Goal: Information Seeking & Learning: Get advice/opinions

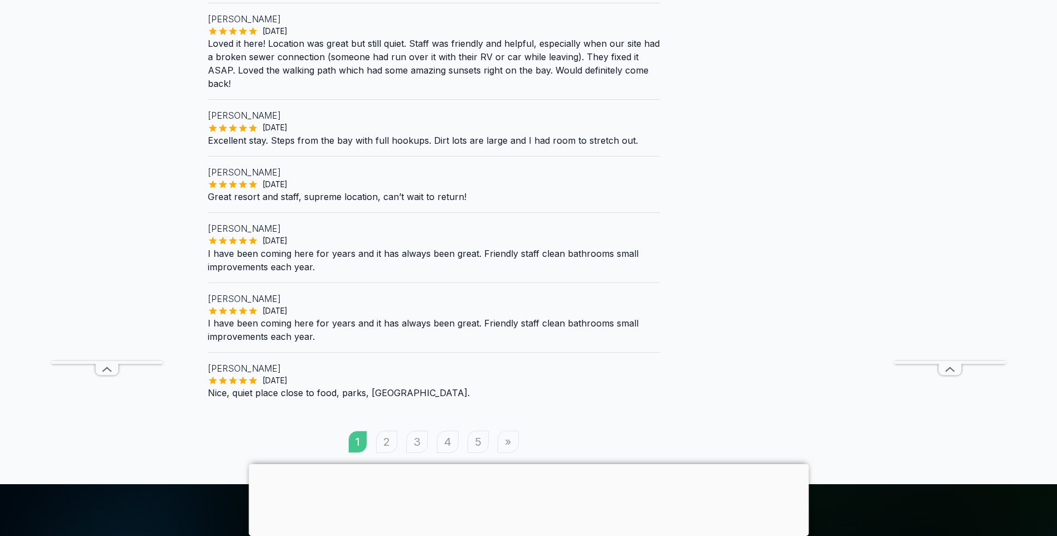
scroll to position [1003, 0]
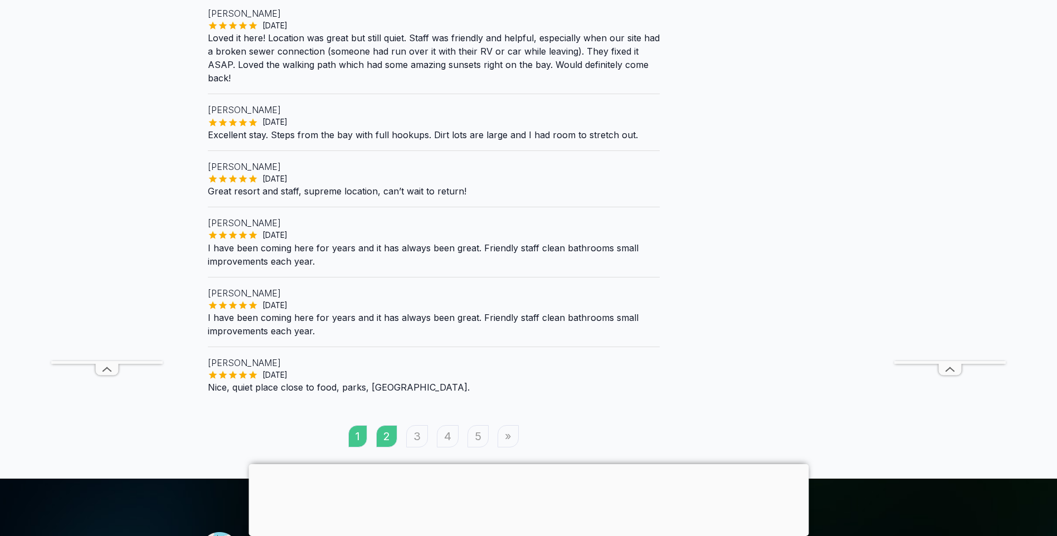
click at [384, 425] on link "2" at bounding box center [386, 436] width 21 height 22
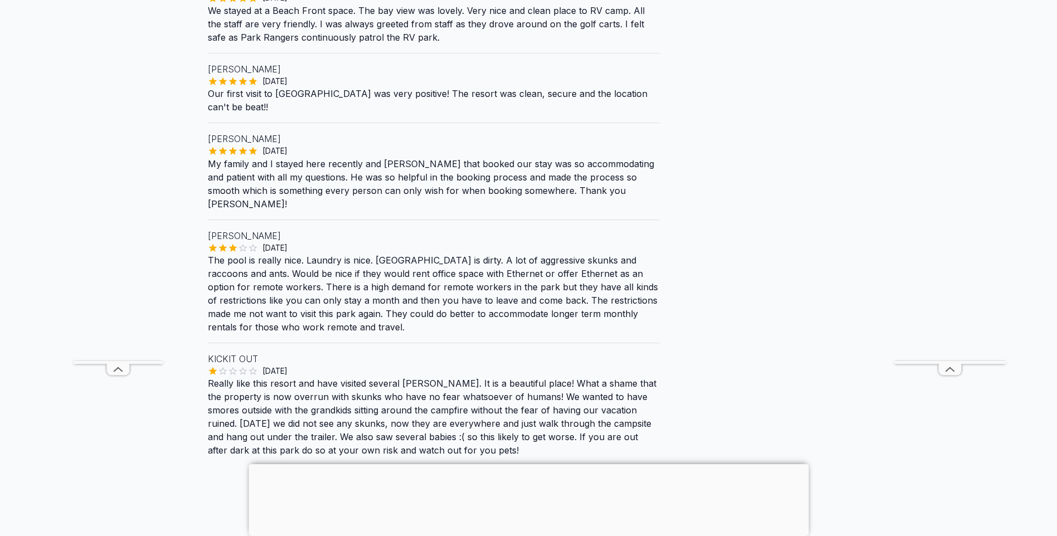
scroll to position [1282, 0]
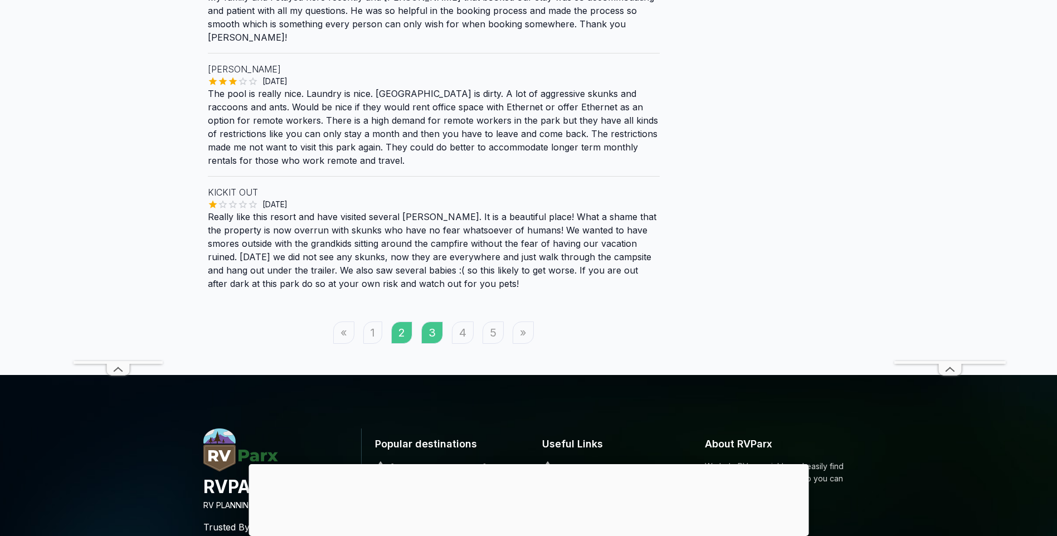
click at [440, 322] on link "3" at bounding box center [432, 333] width 22 height 22
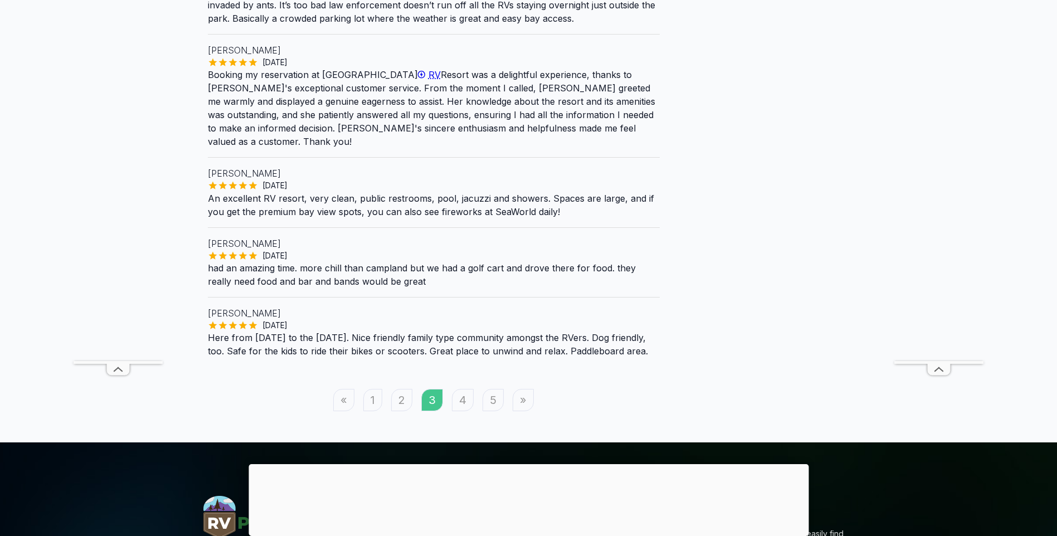
scroll to position [1282, 0]
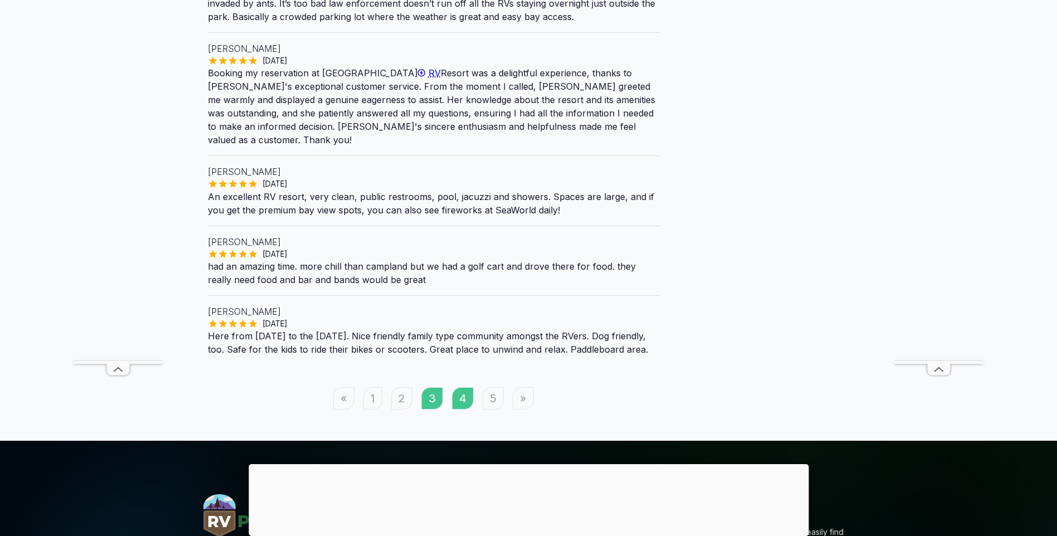
click at [460, 387] on link "4" at bounding box center [463, 398] width 22 height 22
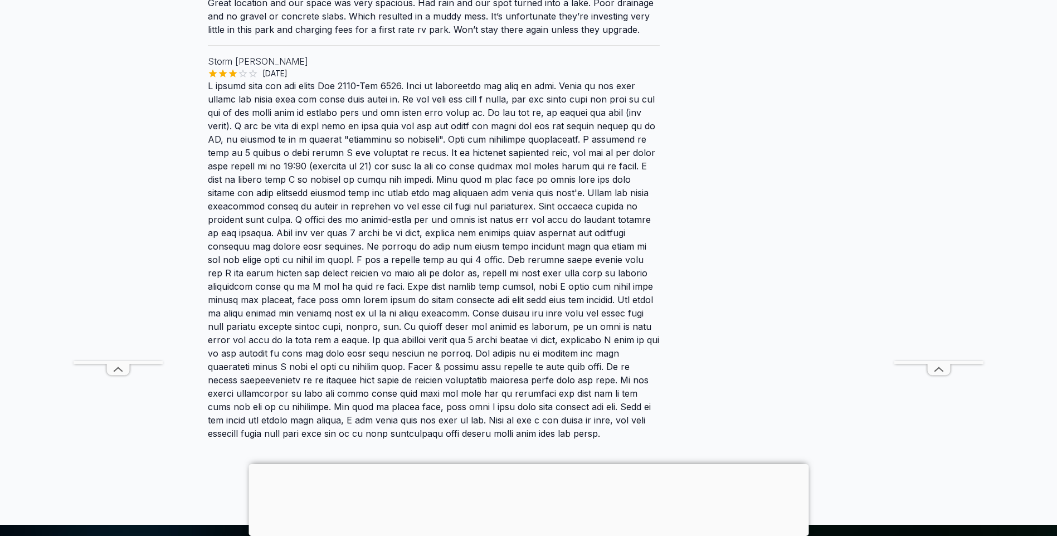
scroll to position [1950, 0]
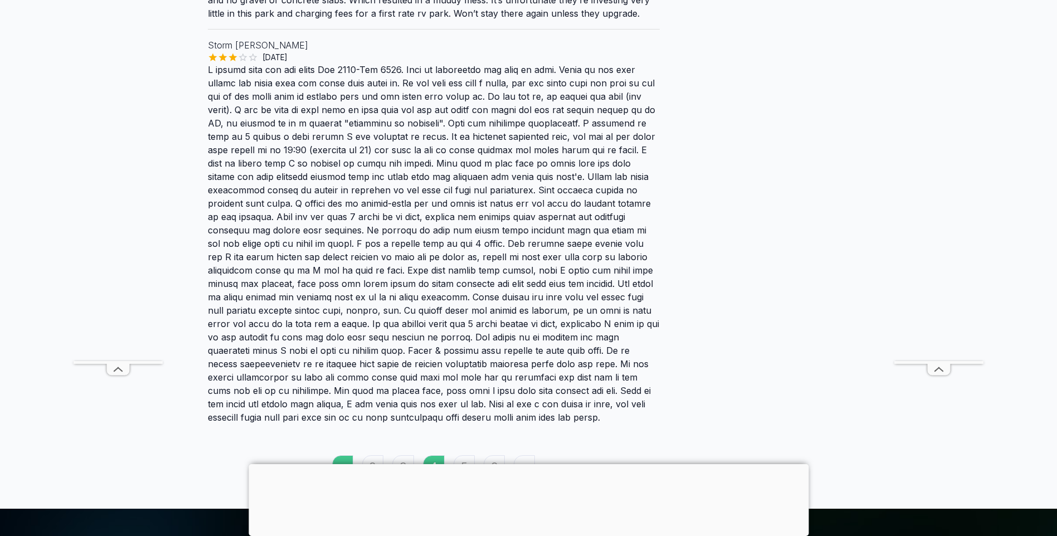
click at [342, 455] on link "«" at bounding box center [342, 466] width 21 height 22
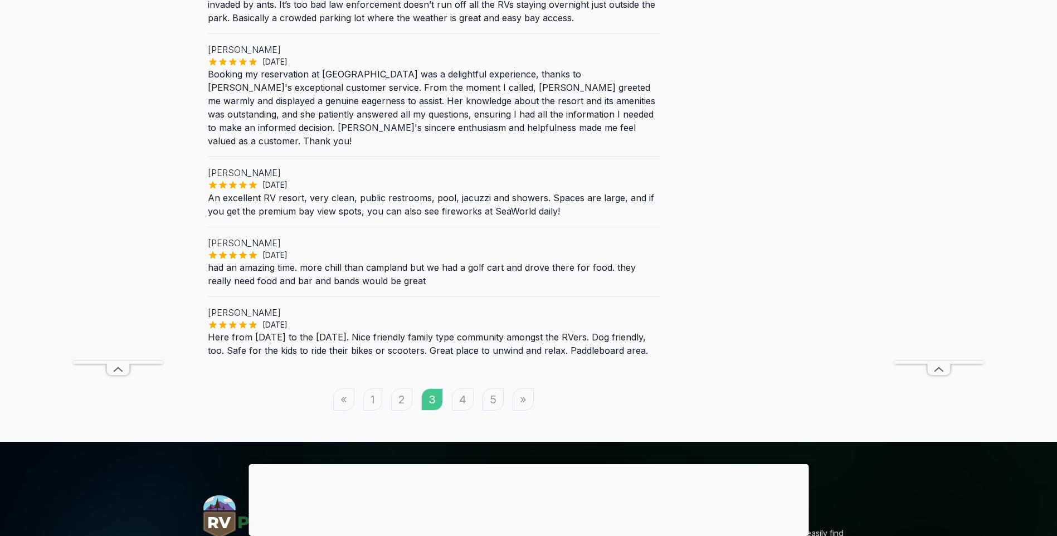
scroll to position [1282, 0]
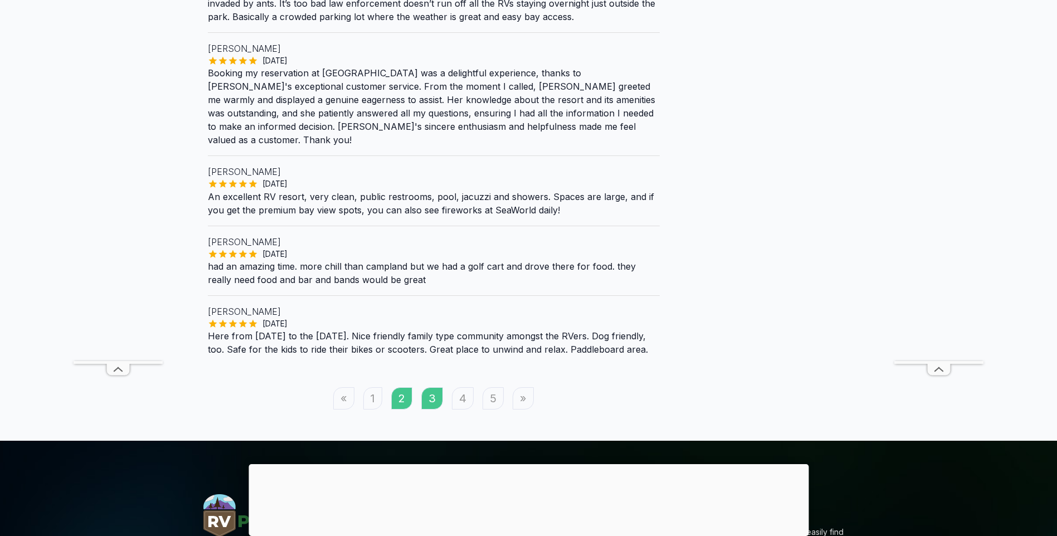
click at [405, 387] on link "2" at bounding box center [401, 398] width 21 height 22
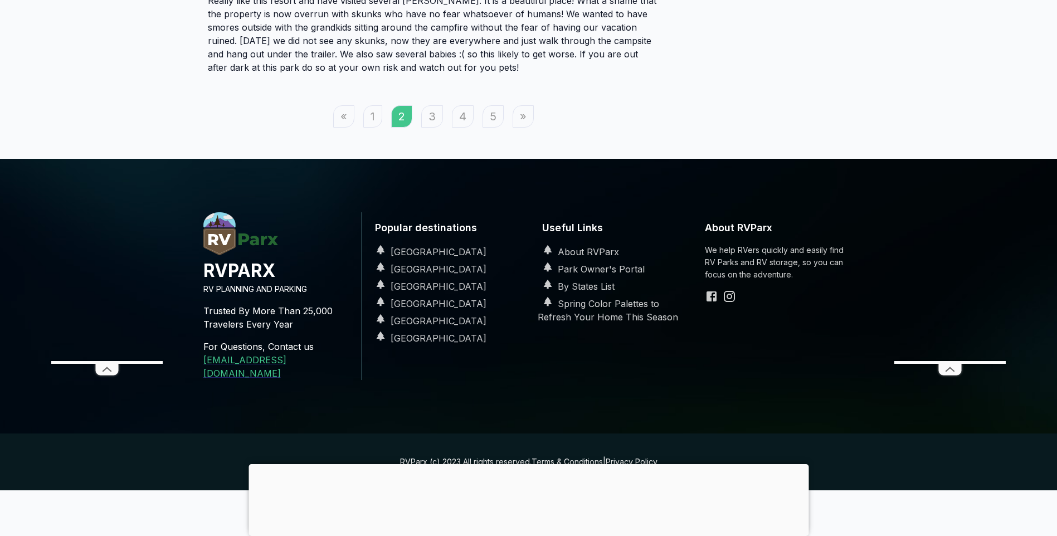
scroll to position [1442, 0]
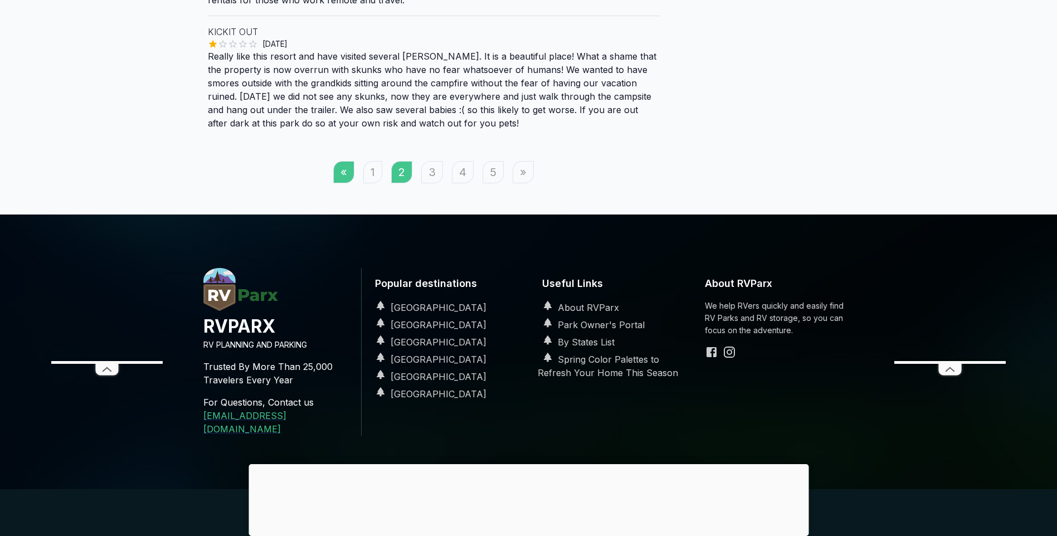
click at [347, 161] on link "«" at bounding box center [343, 172] width 21 height 22
click at [374, 161] on link "1" at bounding box center [372, 172] width 19 height 22
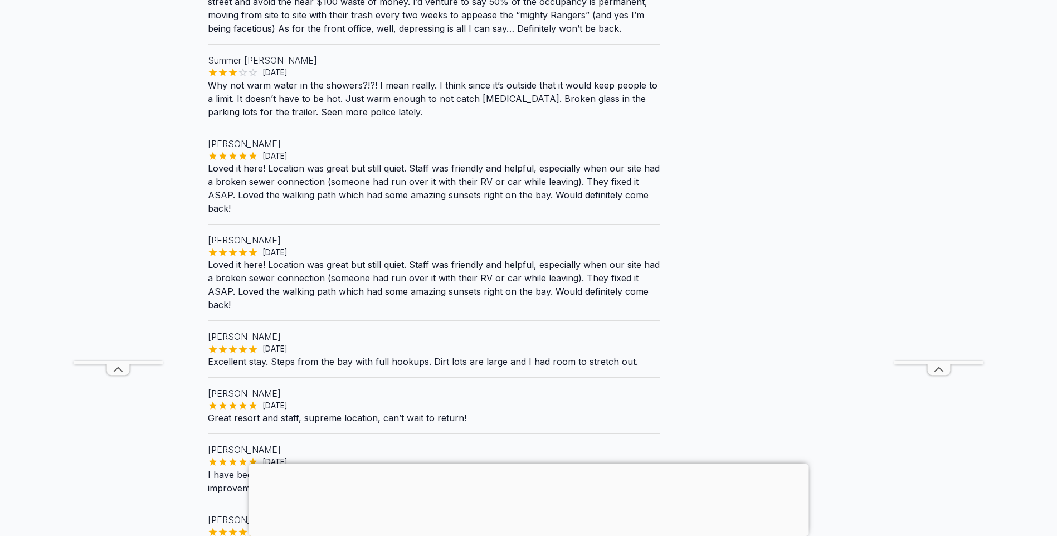
scroll to position [947, 0]
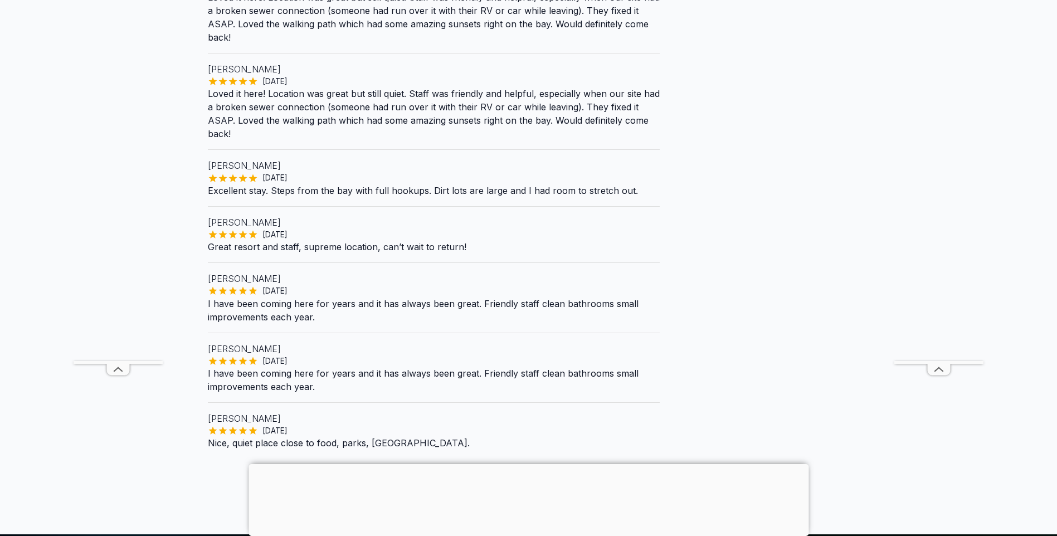
click at [380, 481] on link "2" at bounding box center [386, 492] width 21 height 22
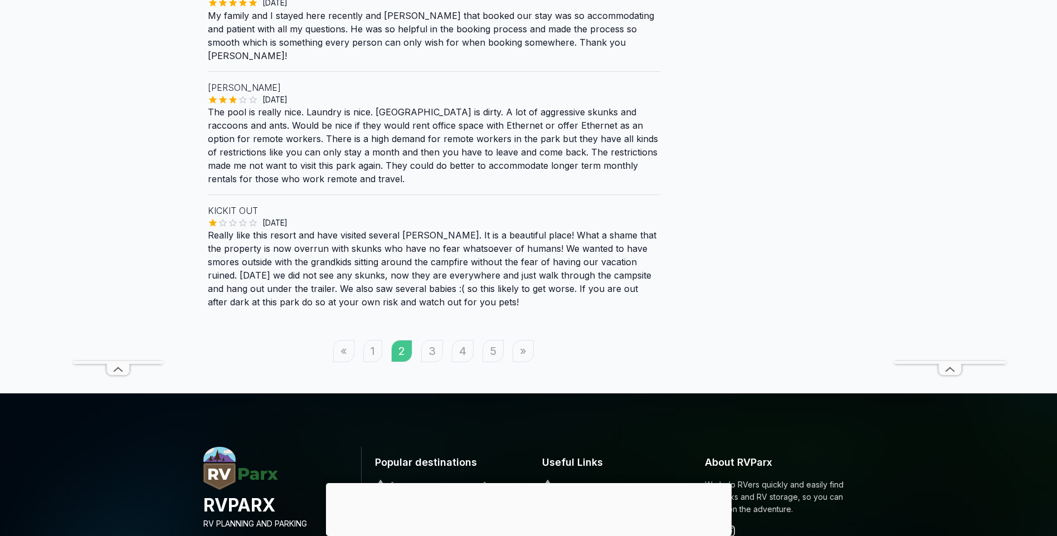
scroll to position [1282, 0]
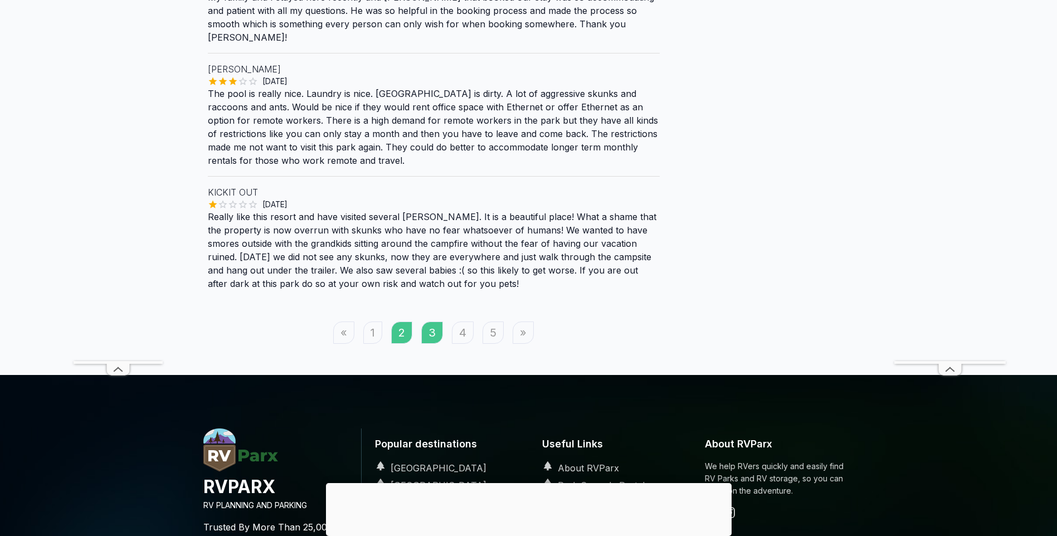
click at [426, 322] on link "3" at bounding box center [432, 333] width 22 height 22
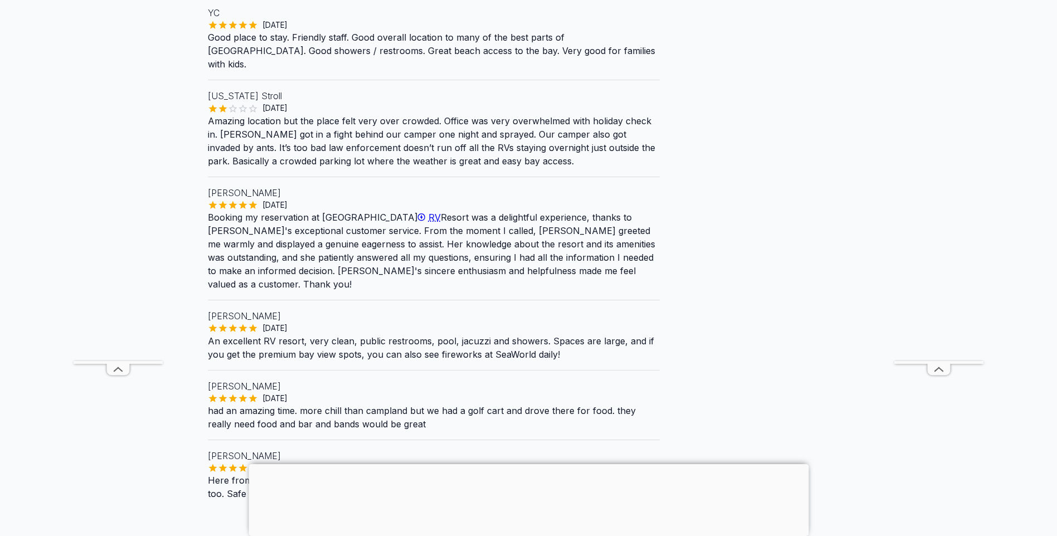
scroll to position [1226, 0]
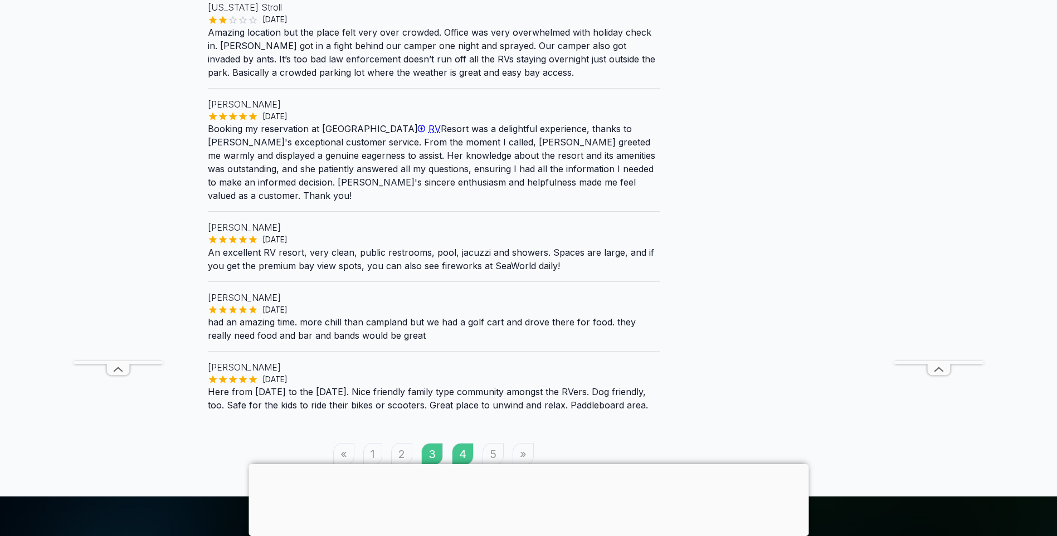
click at [466, 443] on link "4" at bounding box center [463, 454] width 22 height 22
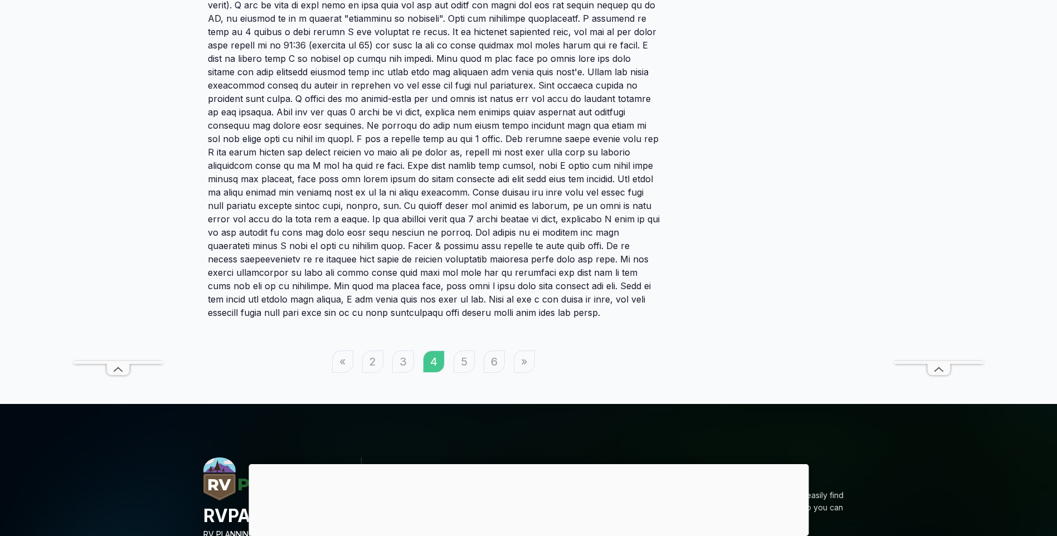
scroll to position [2062, 0]
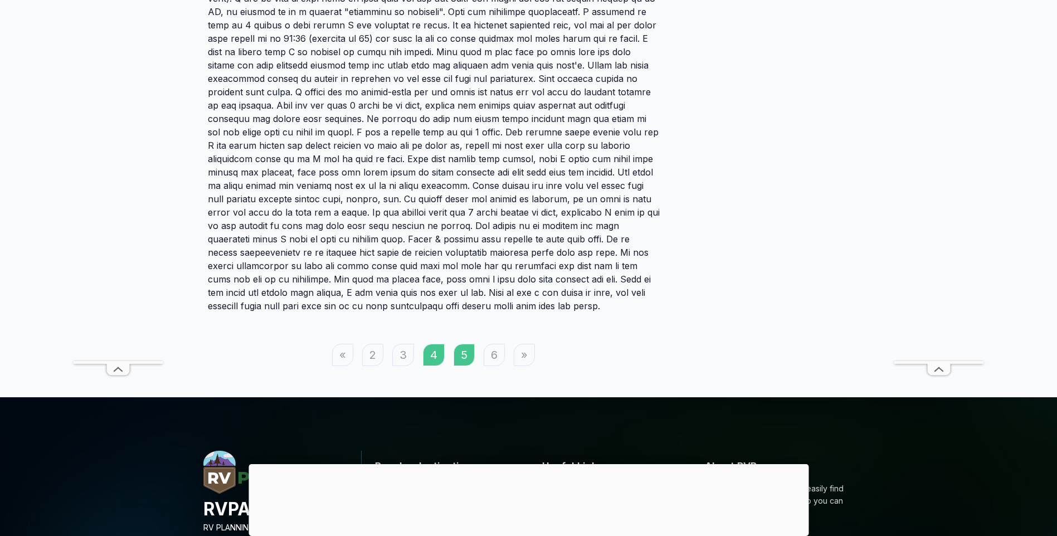
click at [465, 344] on link "5" at bounding box center [464, 355] width 21 height 22
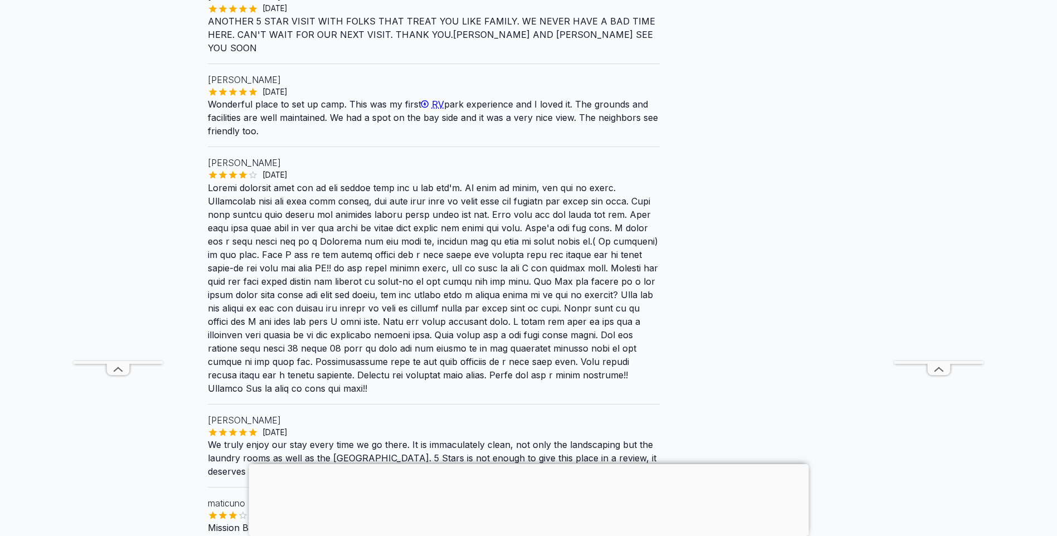
scroll to position [1337, 0]
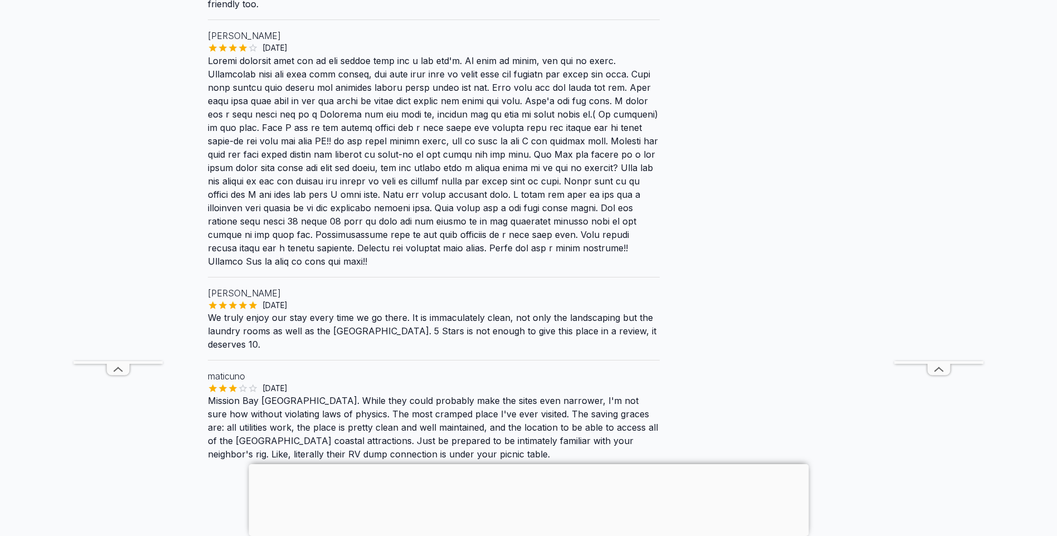
click at [464, 492] on link "6" at bounding box center [464, 503] width 21 height 22
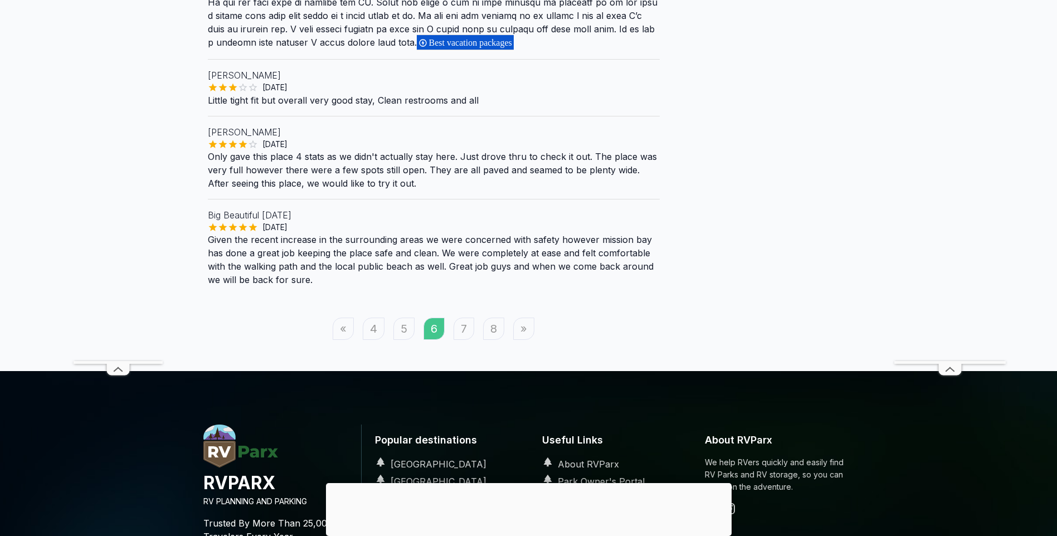
scroll to position [1282, 0]
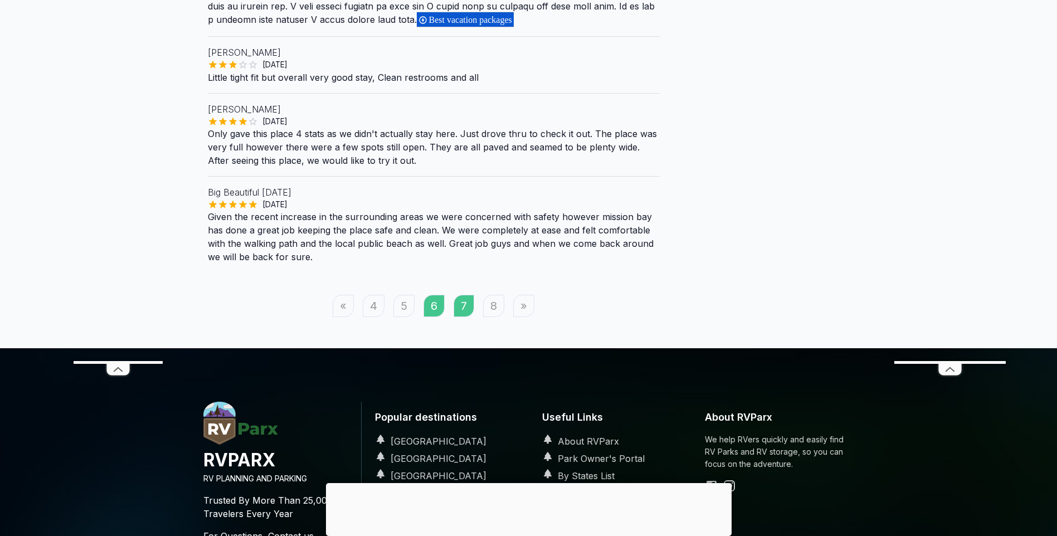
click at [458, 296] on link "7" at bounding box center [464, 306] width 21 height 22
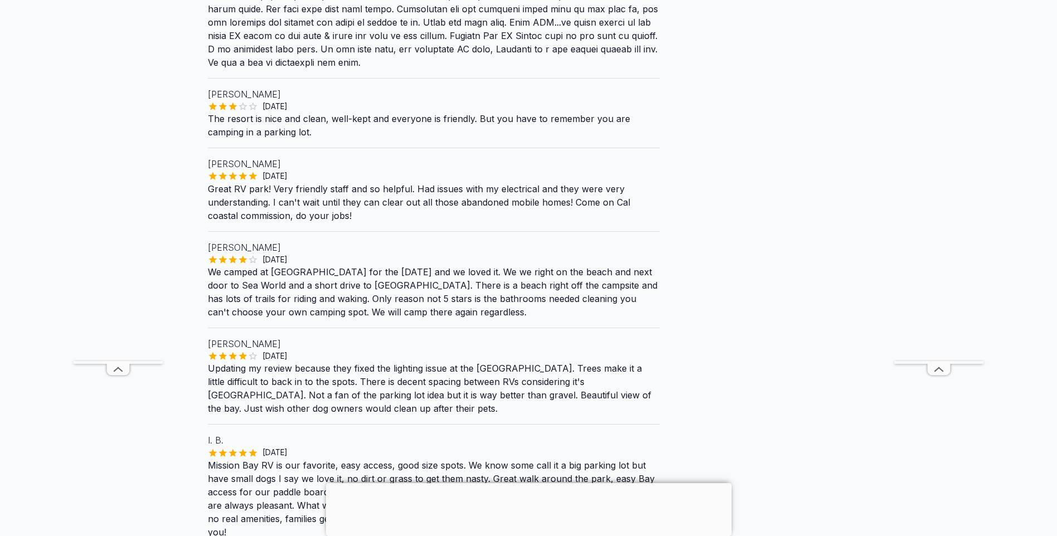
scroll to position [279, 0]
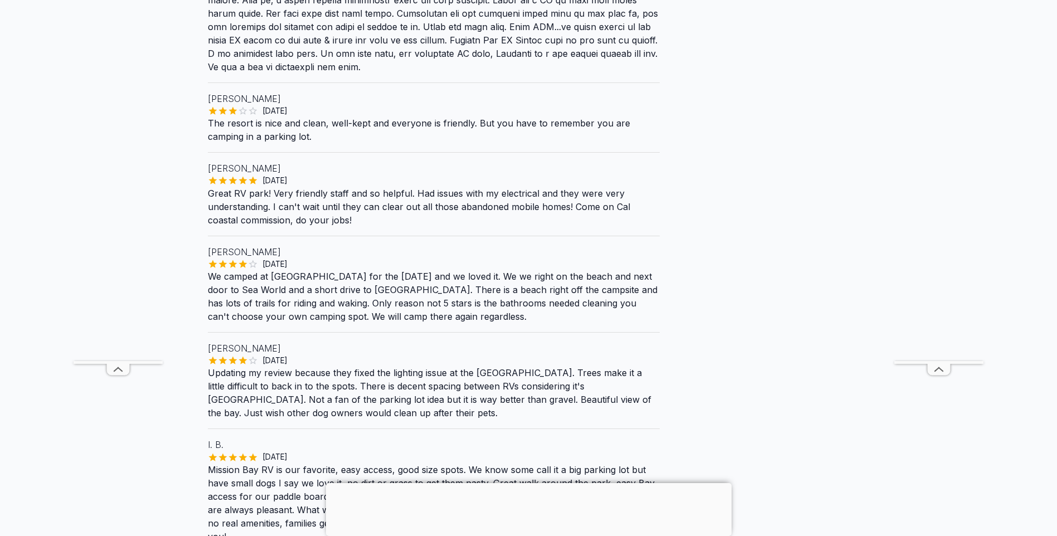
click at [527, 483] on div at bounding box center [529, 483] width 406 height 0
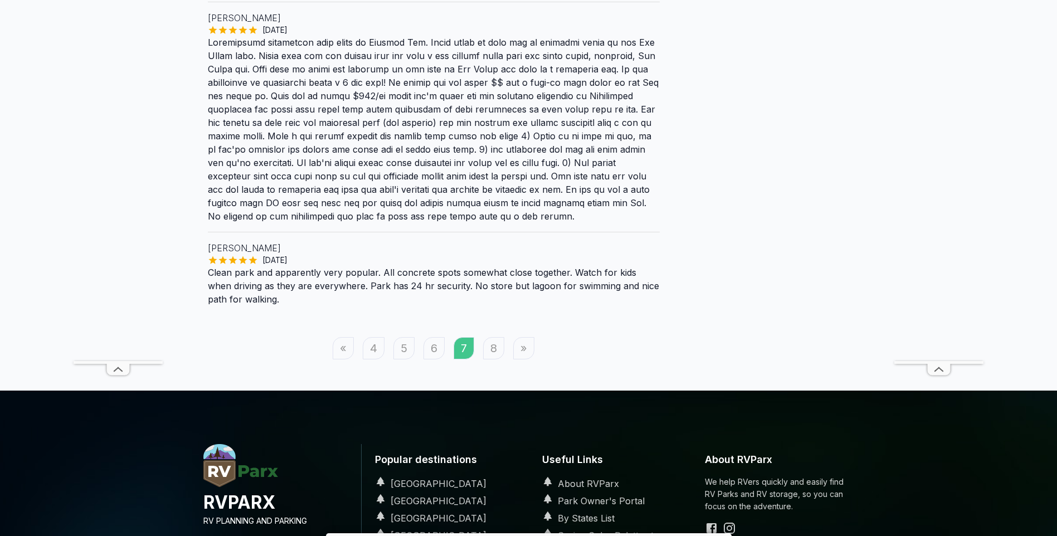
scroll to position [1505, 0]
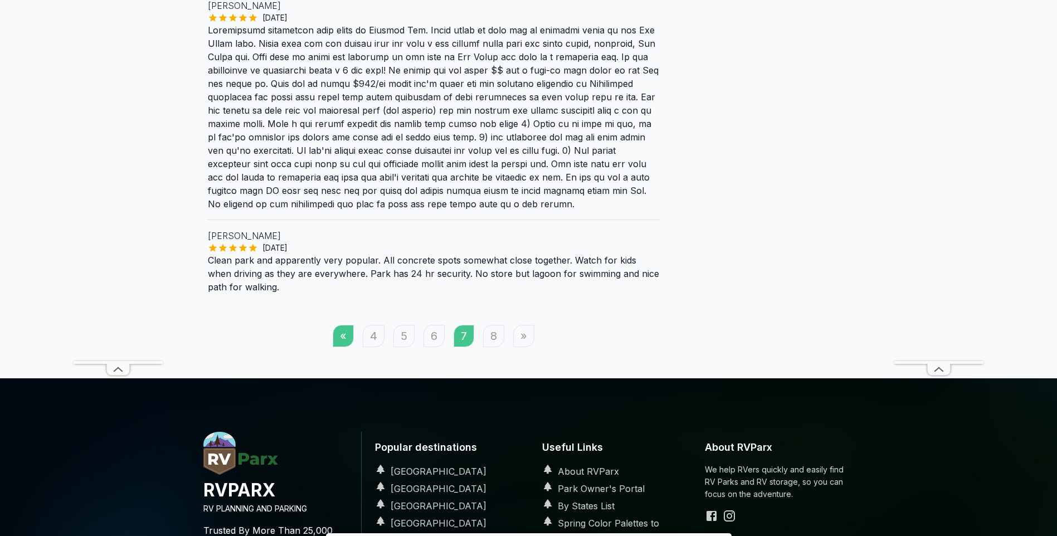
click at [345, 325] on link "«" at bounding box center [343, 336] width 21 height 22
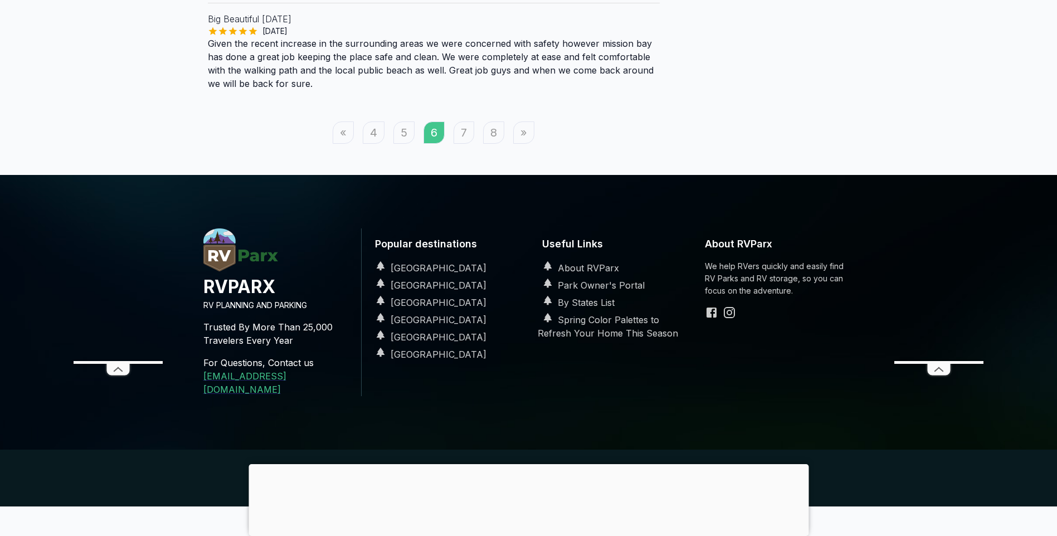
scroll to position [1484, 0]
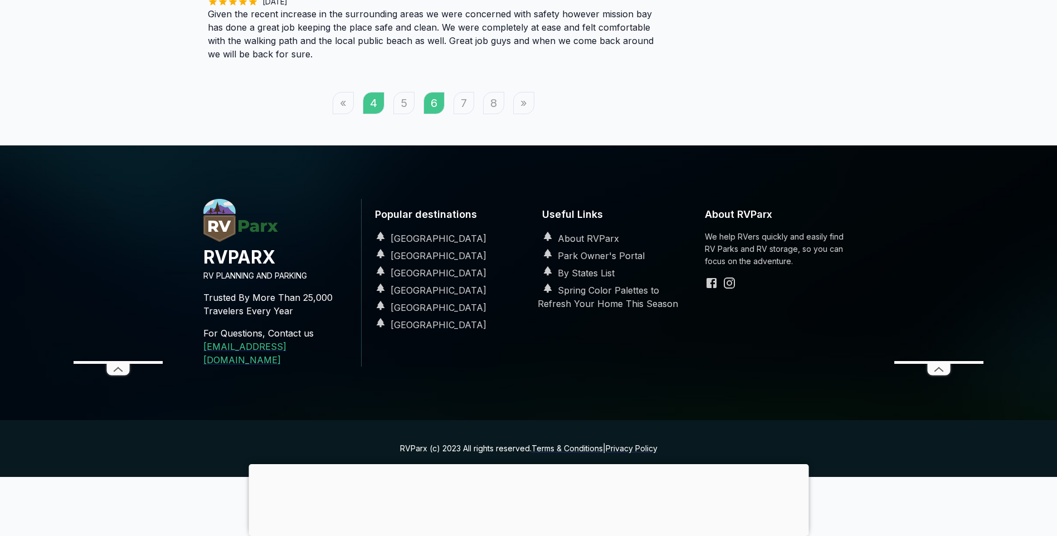
click at [369, 92] on link "4" at bounding box center [374, 103] width 22 height 22
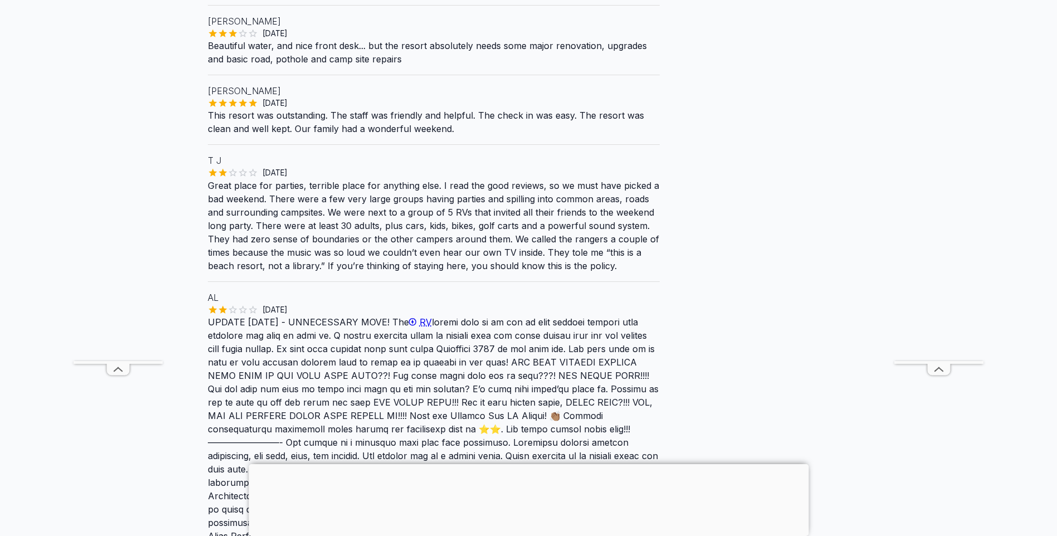
scroll to position [167, 0]
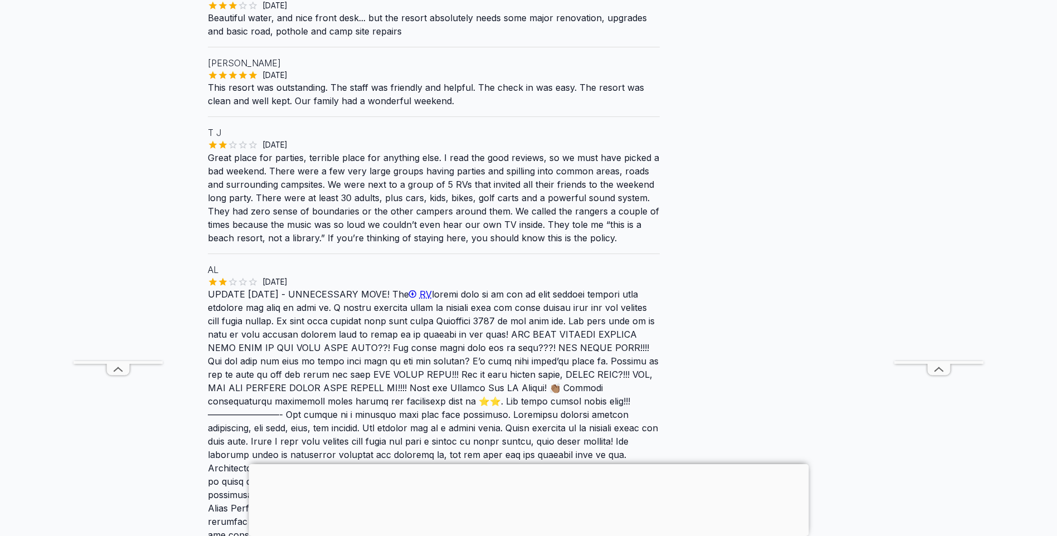
click at [528, 464] on div at bounding box center [529, 464] width 560 height 0
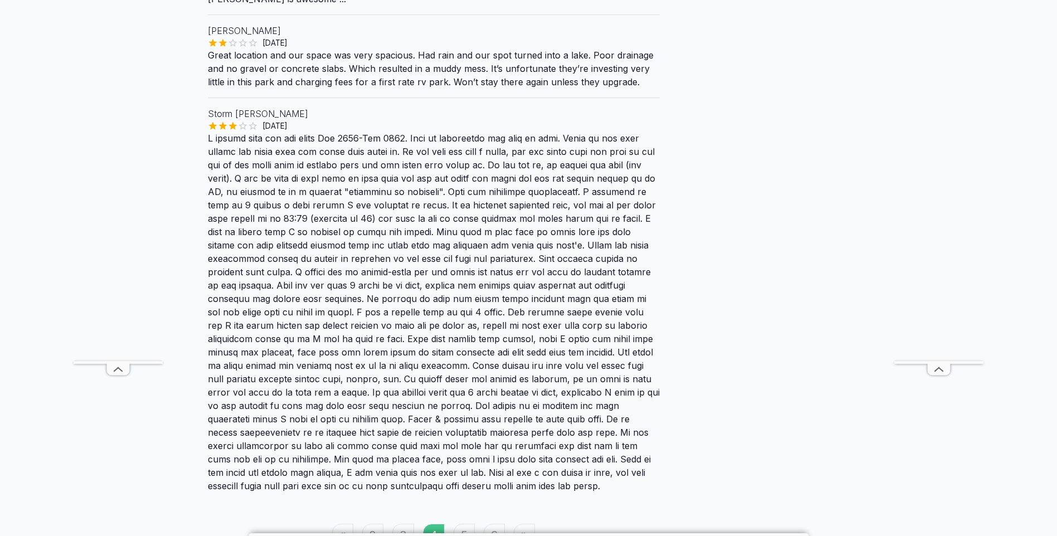
scroll to position [1895, 0]
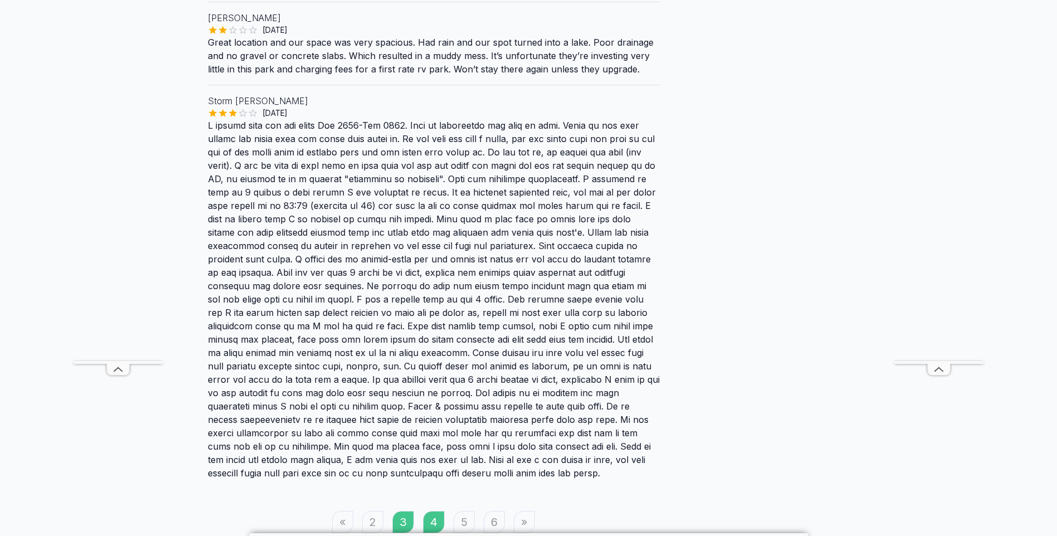
click at [404, 511] on link "3" at bounding box center [403, 522] width 22 height 22
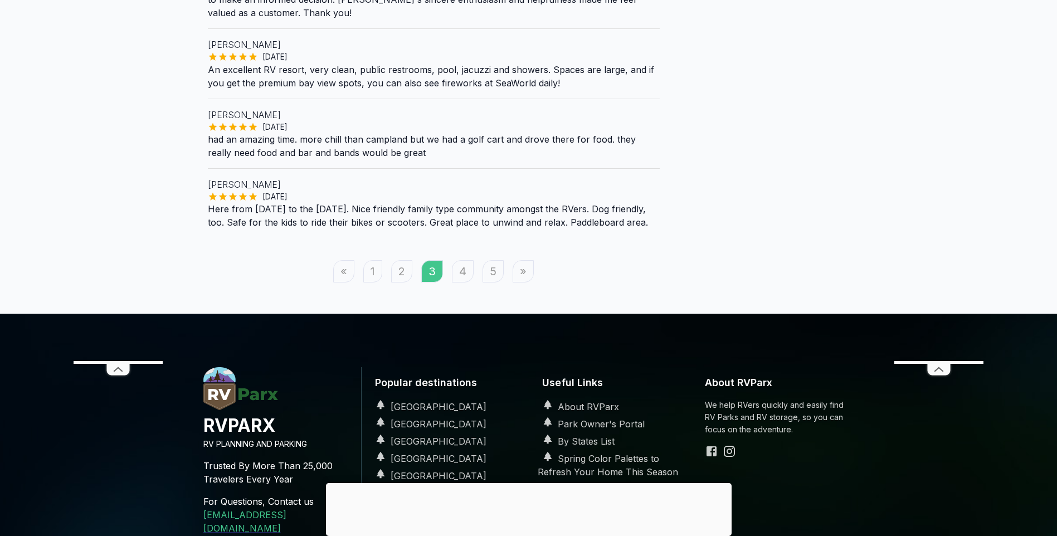
scroll to position [1449, 0]
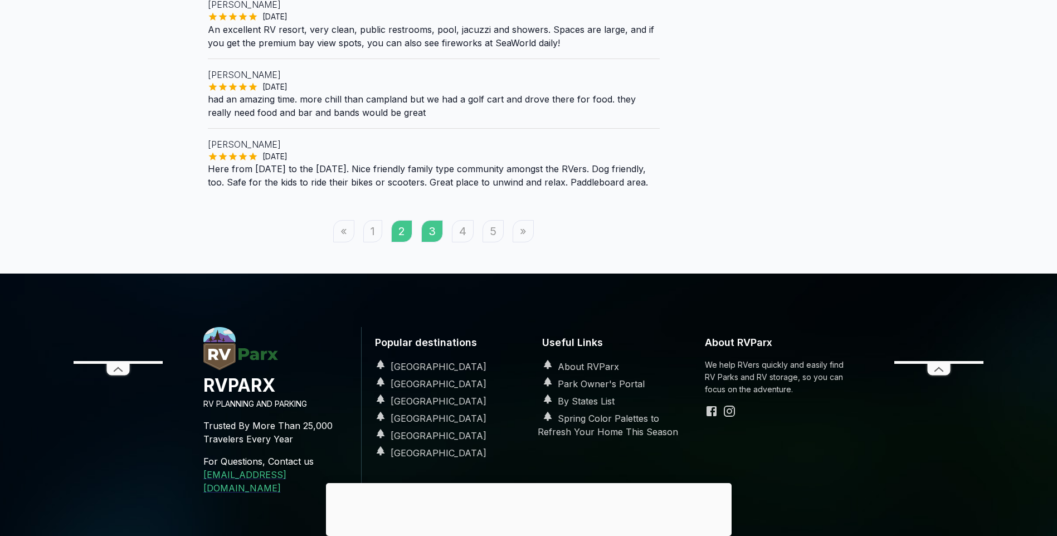
click at [408, 220] on link "2" at bounding box center [401, 231] width 21 height 22
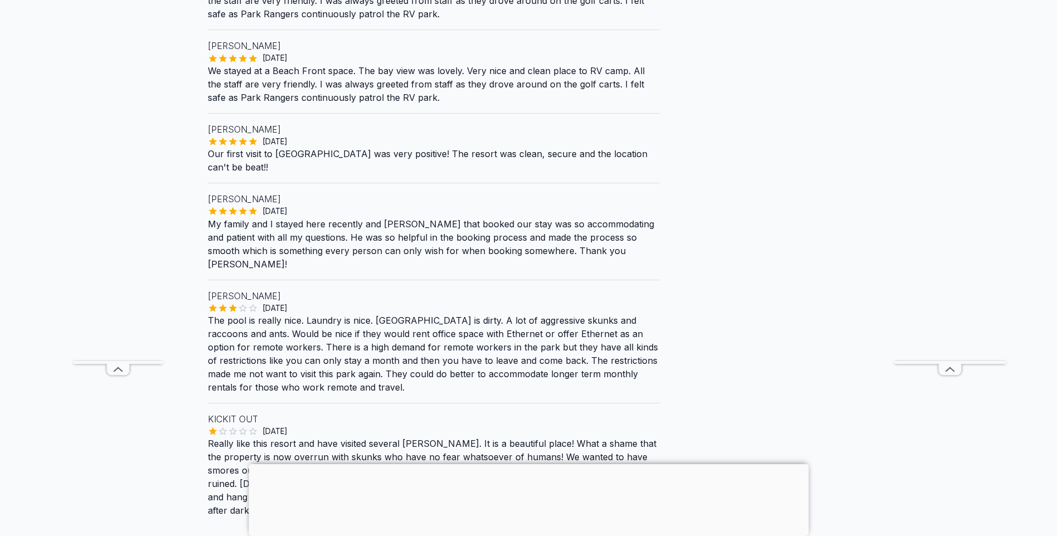
scroll to position [1170, 0]
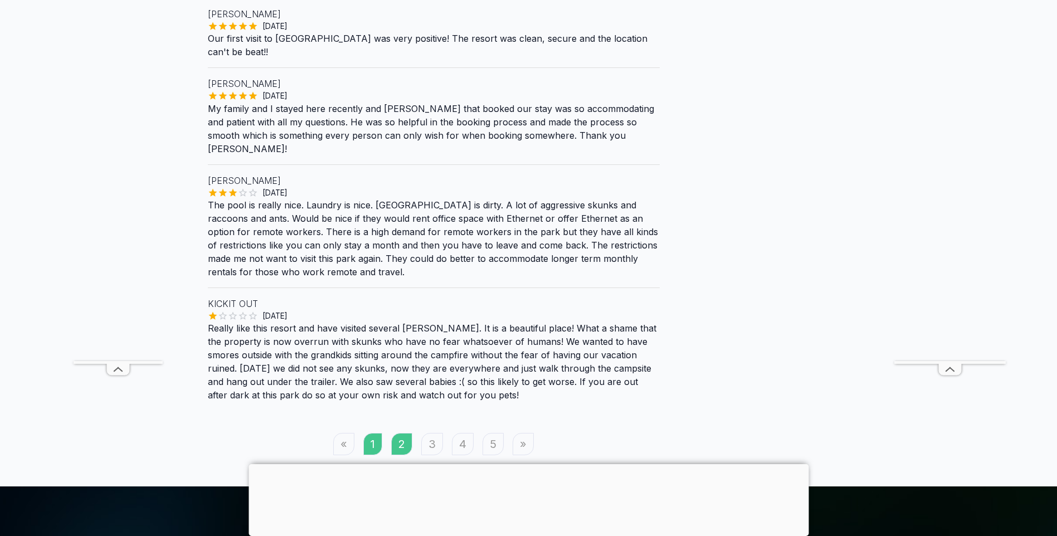
click at [364, 433] on link "1" at bounding box center [372, 444] width 19 height 22
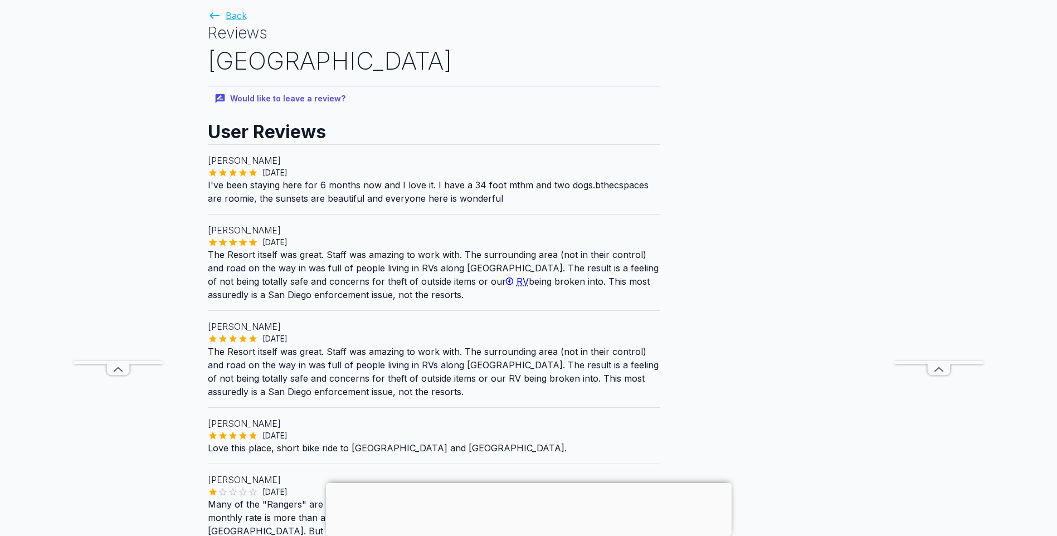
click at [212, 19] on icon at bounding box center [214, 15] width 13 height 13
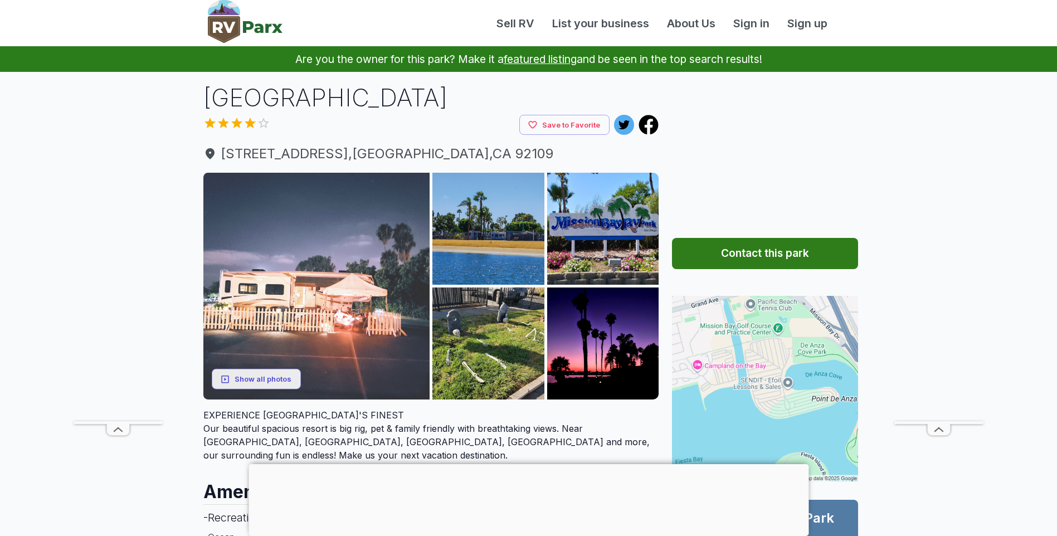
click at [327, 272] on img at bounding box center [316, 286] width 227 height 227
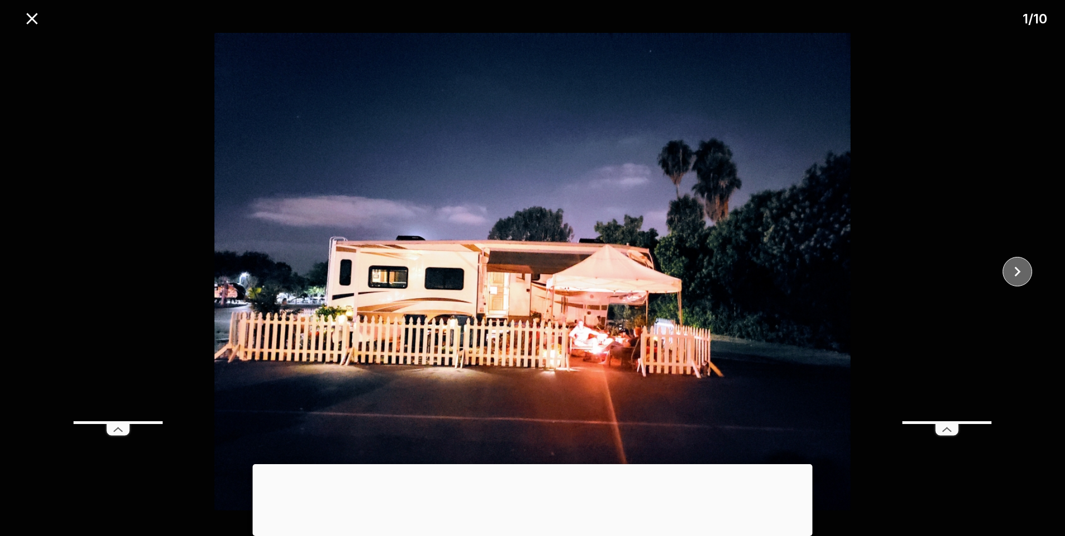
click at [1019, 270] on icon "close" at bounding box center [1018, 272] width 6 height 10
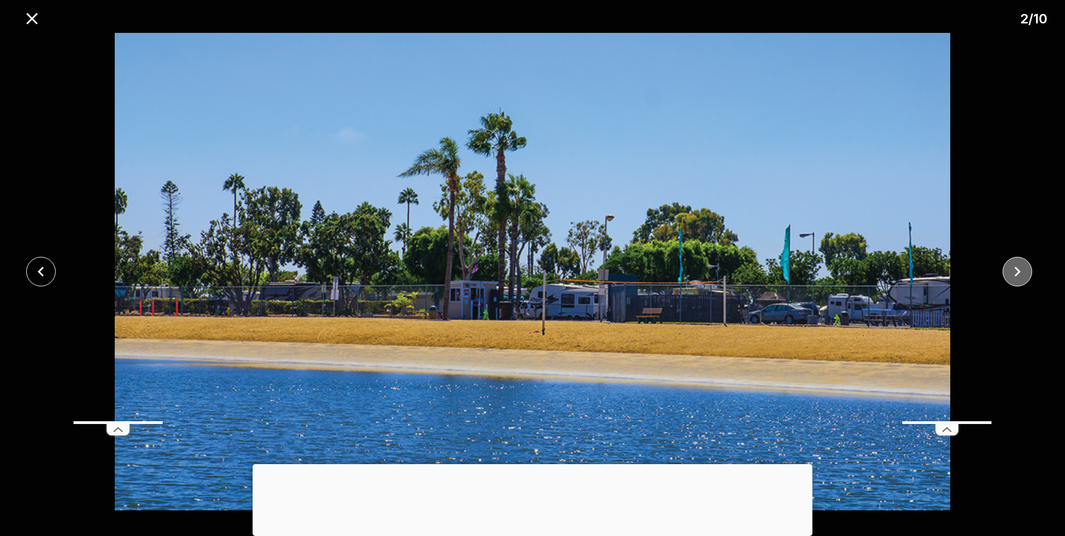
click at [1012, 271] on icon "close" at bounding box center [1018, 272] width 20 height 20
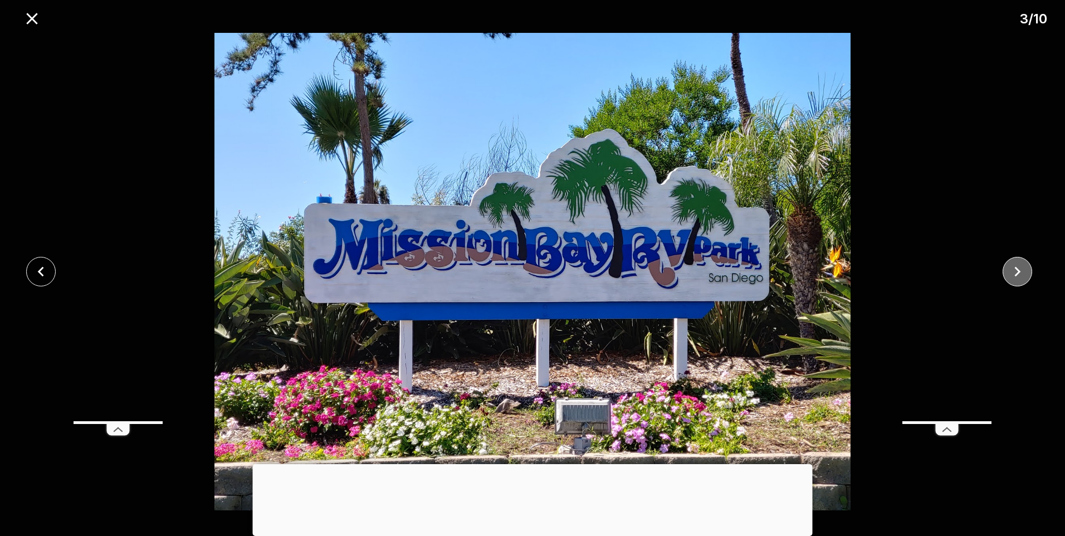
click at [1011, 272] on icon "close" at bounding box center [1018, 272] width 20 height 20
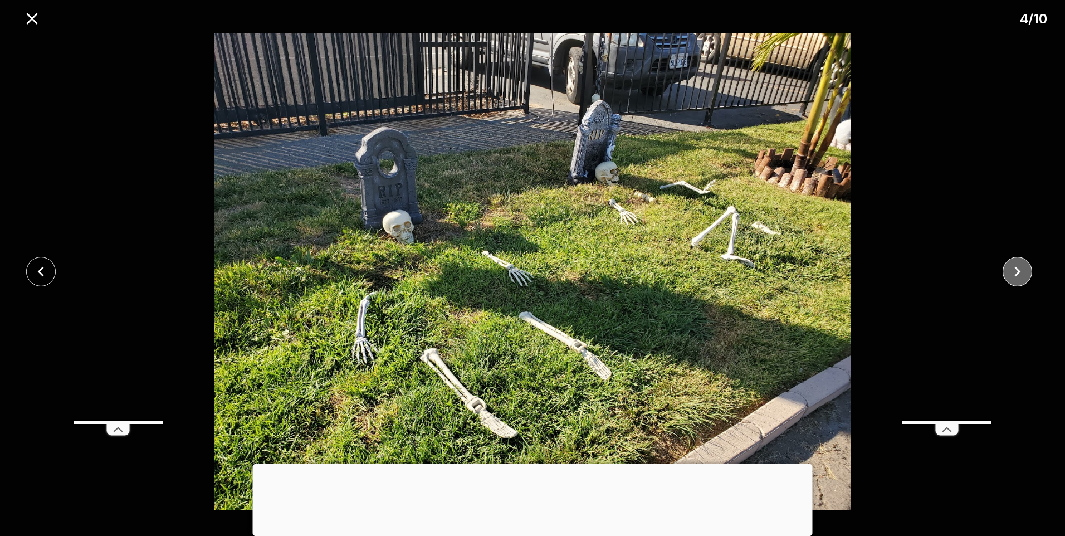
click at [1011, 272] on icon "close" at bounding box center [1018, 272] width 20 height 20
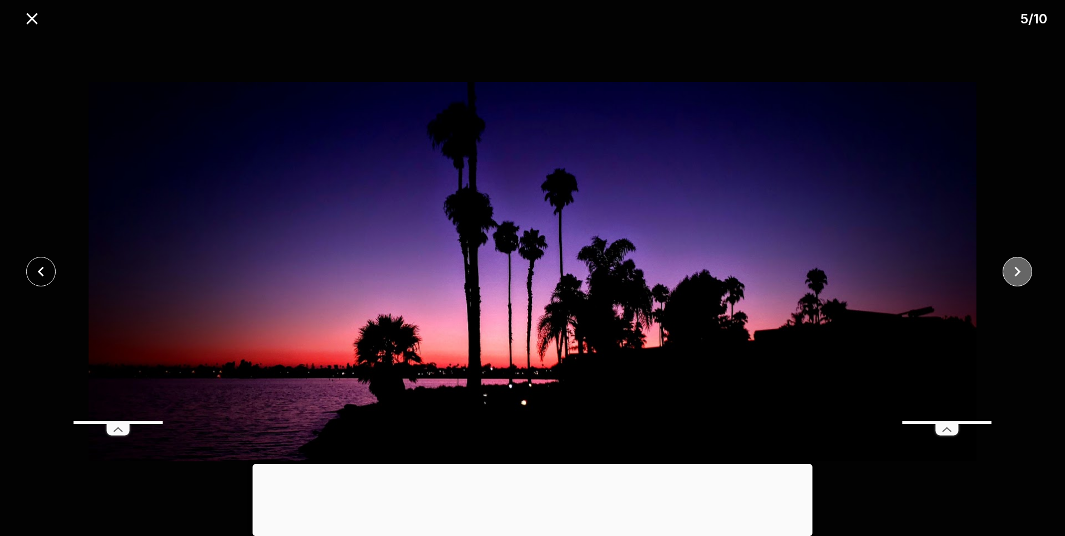
click at [1012, 274] on icon "close" at bounding box center [1018, 272] width 20 height 20
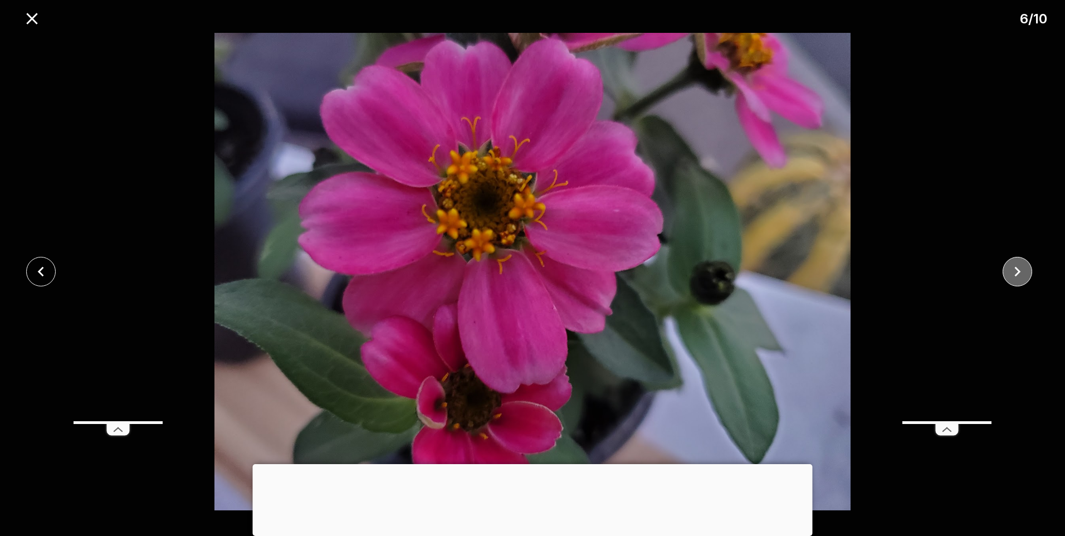
click at [1012, 274] on icon "close" at bounding box center [1018, 272] width 20 height 20
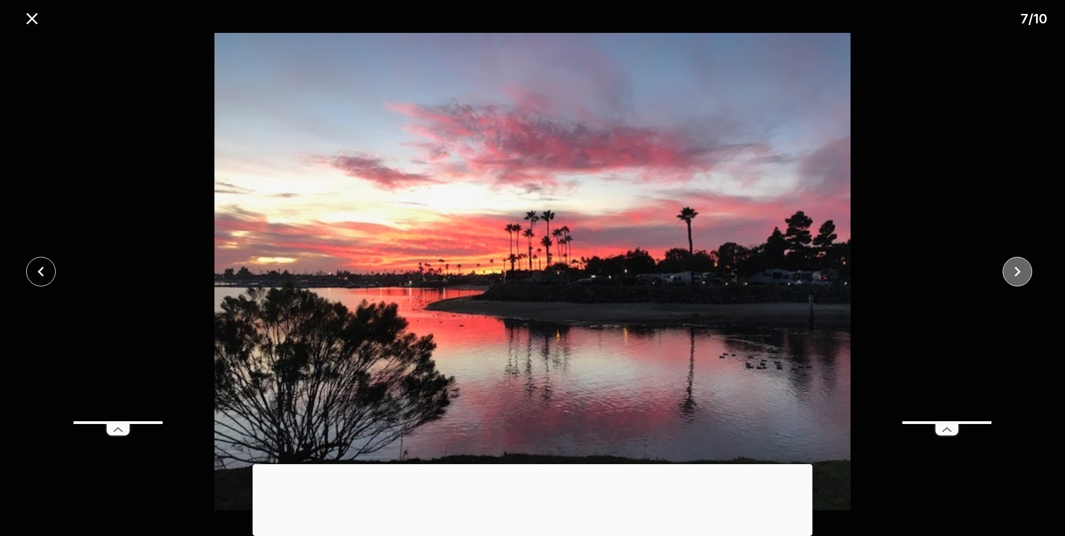
click at [1012, 274] on icon "close" at bounding box center [1018, 272] width 20 height 20
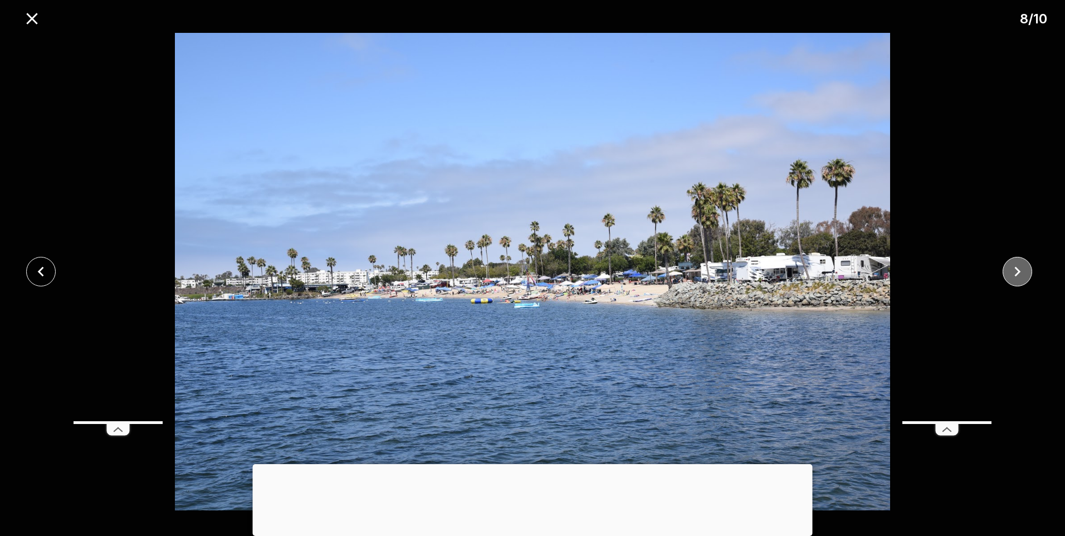
click at [1012, 274] on icon "close" at bounding box center [1018, 272] width 20 height 20
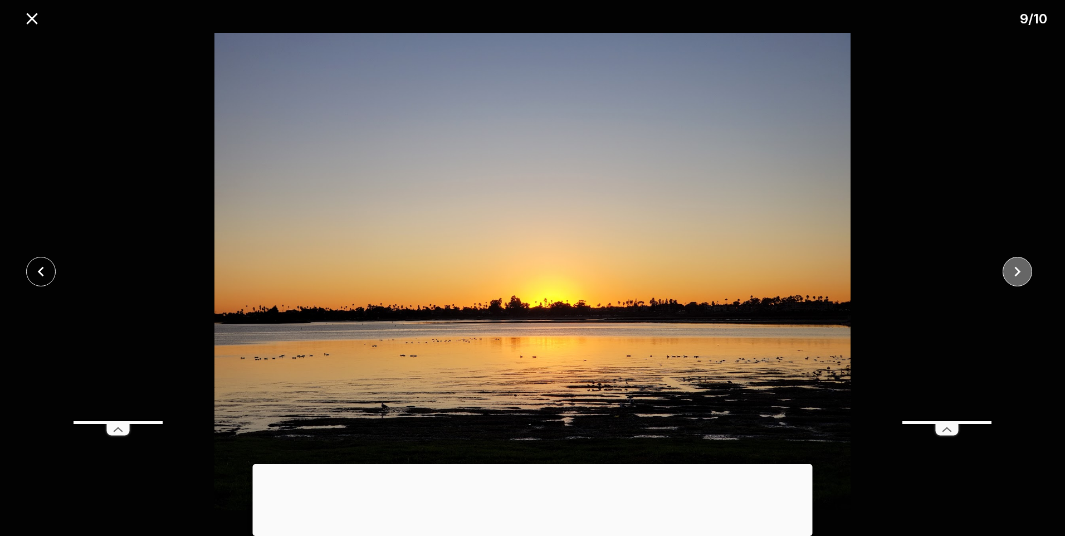
click at [1014, 274] on icon "close" at bounding box center [1018, 272] width 20 height 20
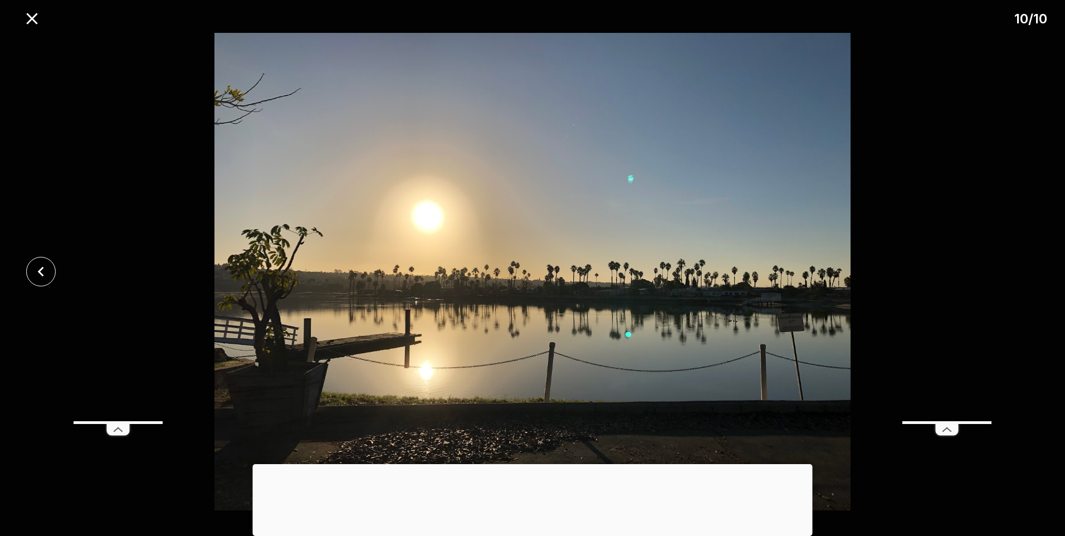
click at [1014, 274] on div at bounding box center [532, 272] width 1065 height 478
click at [34, 15] on icon "close" at bounding box center [32, 19] width 20 height 20
